Goal: Information Seeking & Learning: Learn about a topic

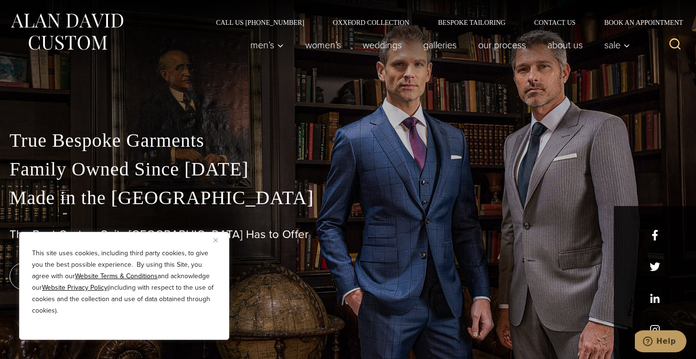
click at [217, 239] on img "Close" at bounding box center [215, 240] width 4 height 4
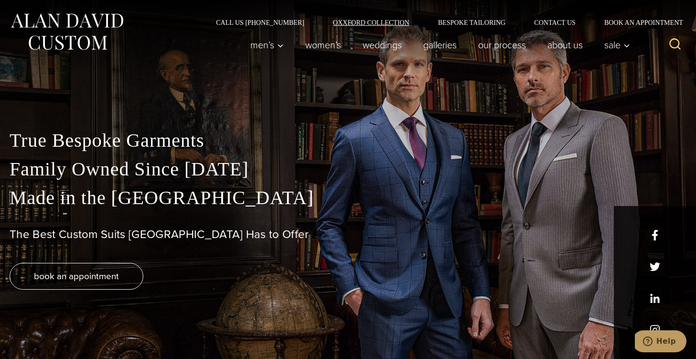
click at [358, 25] on link "Oxxford Collection" at bounding box center [371, 22] width 105 height 7
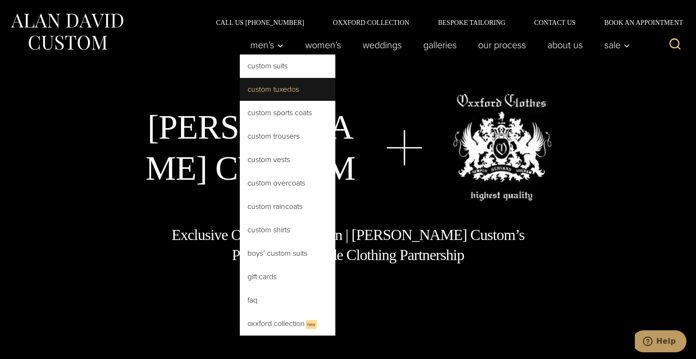
click at [273, 92] on link "Custom Tuxedos" at bounding box center [288, 89] width 96 height 23
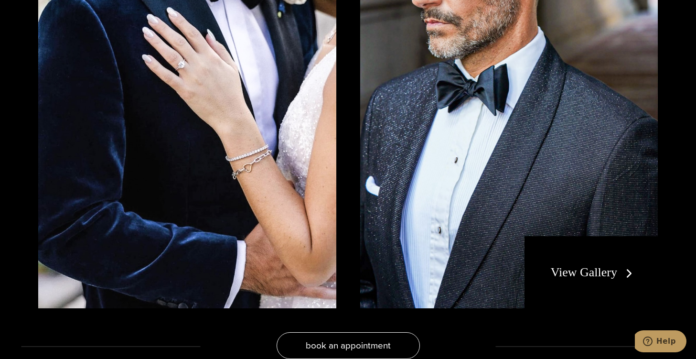
scroll to position [1806, 0]
click at [273, 92] on img at bounding box center [187, 101] width 298 height 416
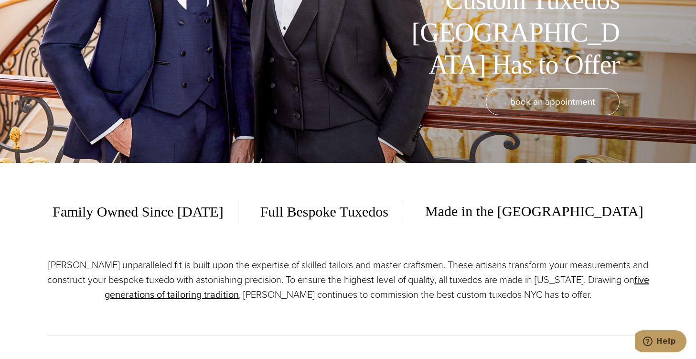
scroll to position [0, 0]
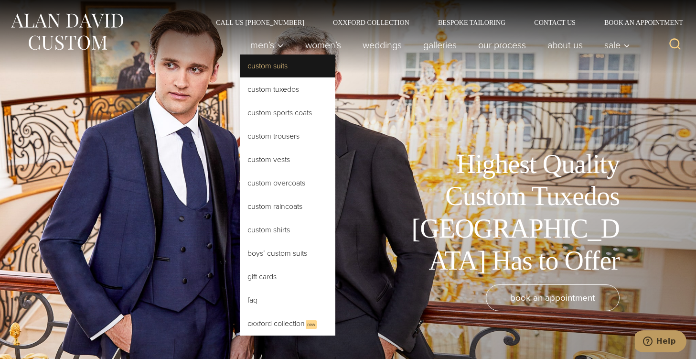
click at [266, 66] on link "Custom Suits" at bounding box center [288, 65] width 96 height 23
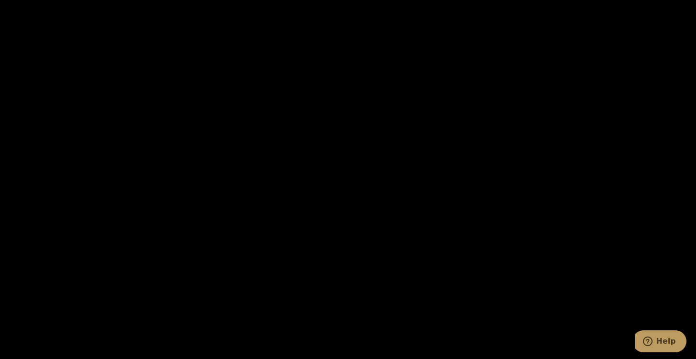
scroll to position [1306, 0]
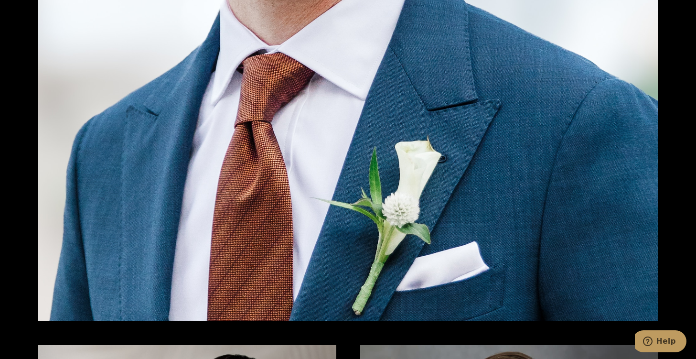
click at [266, 66] on img at bounding box center [347, 158] width 619 height 325
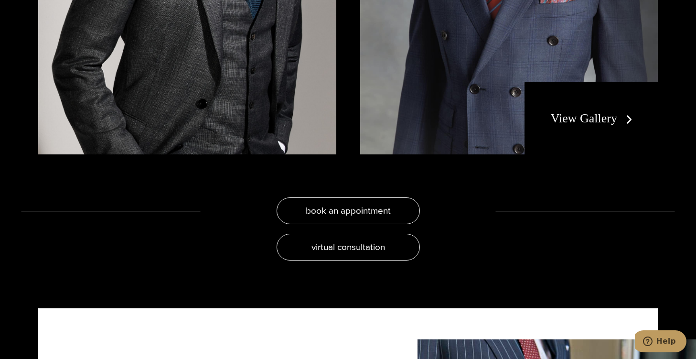
scroll to position [1881, 0]
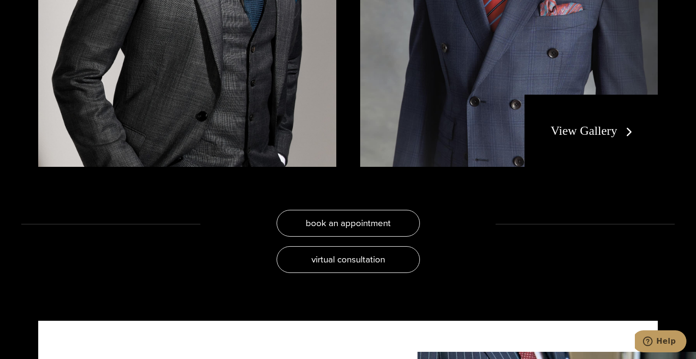
click at [585, 137] on link "View Gallery" at bounding box center [593, 131] width 85 height 14
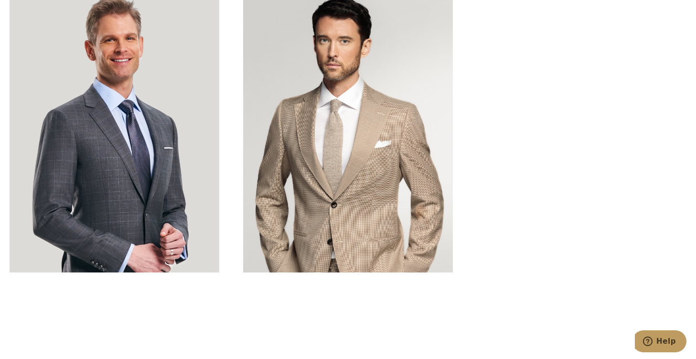
scroll to position [2920, 0]
